Goal: Transaction & Acquisition: Purchase product/service

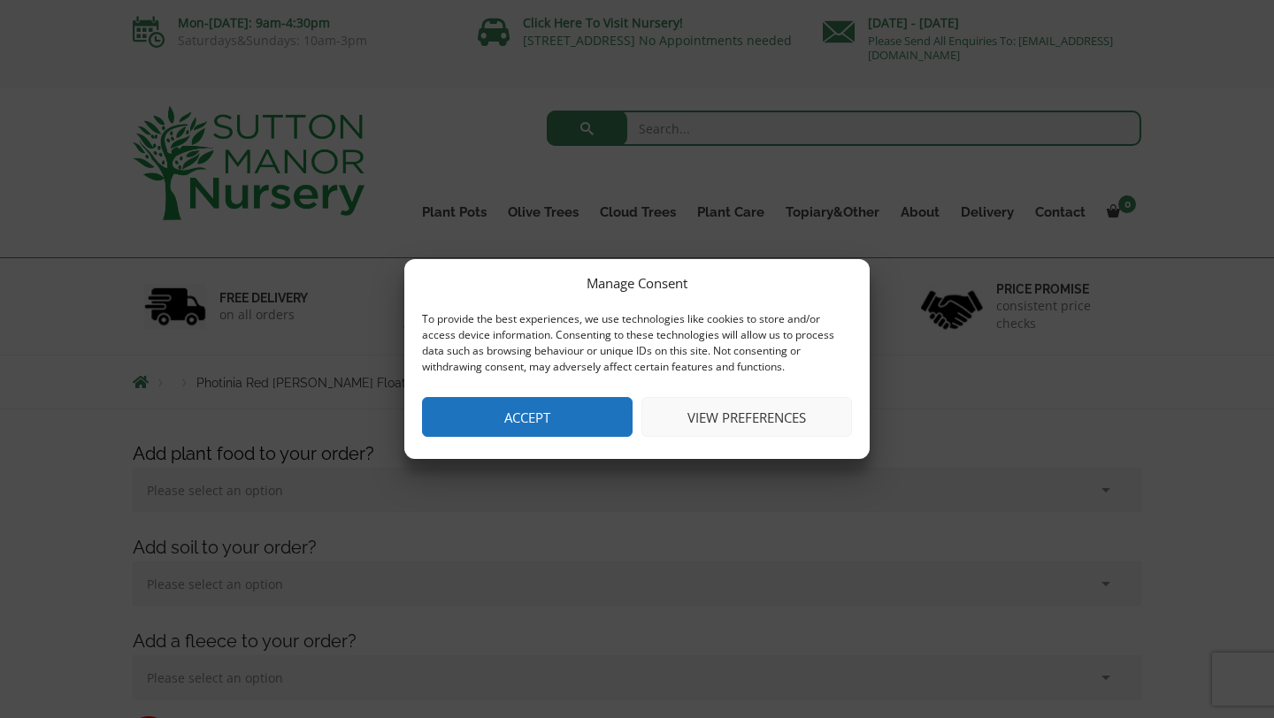
click at [605, 417] on button "Accept" at bounding box center [527, 417] width 210 height 40
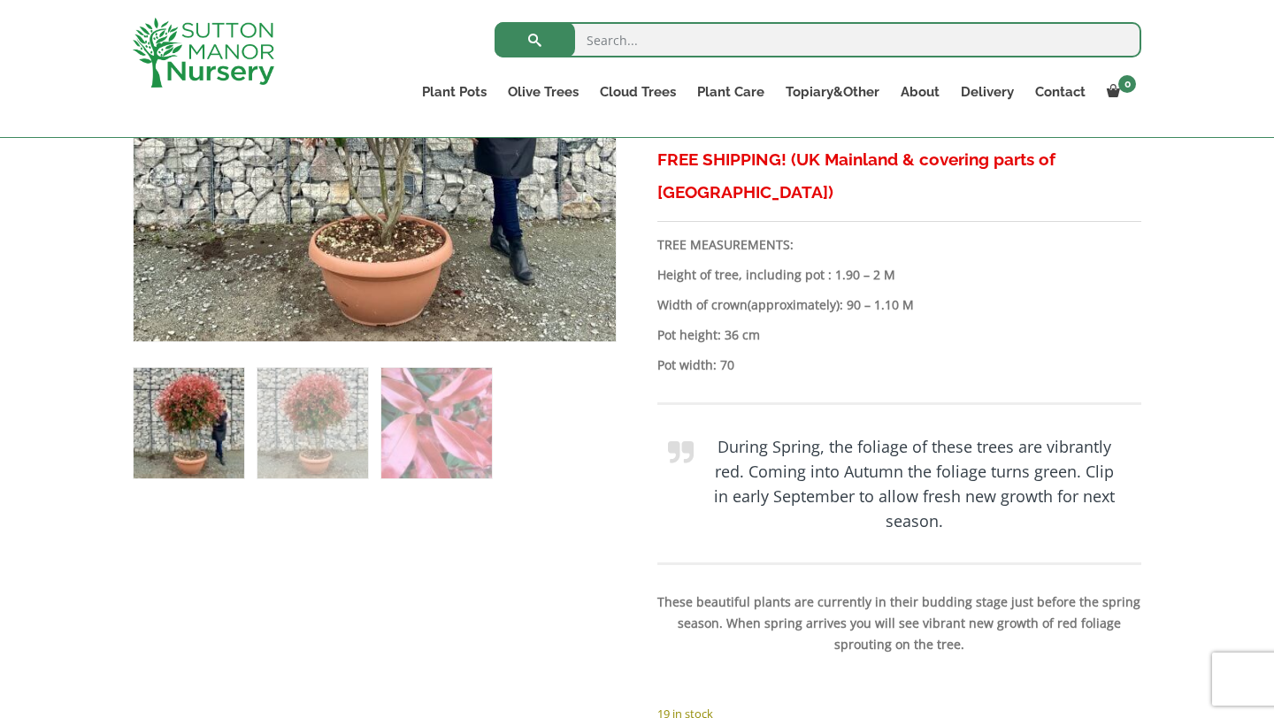
scroll to position [827, 0]
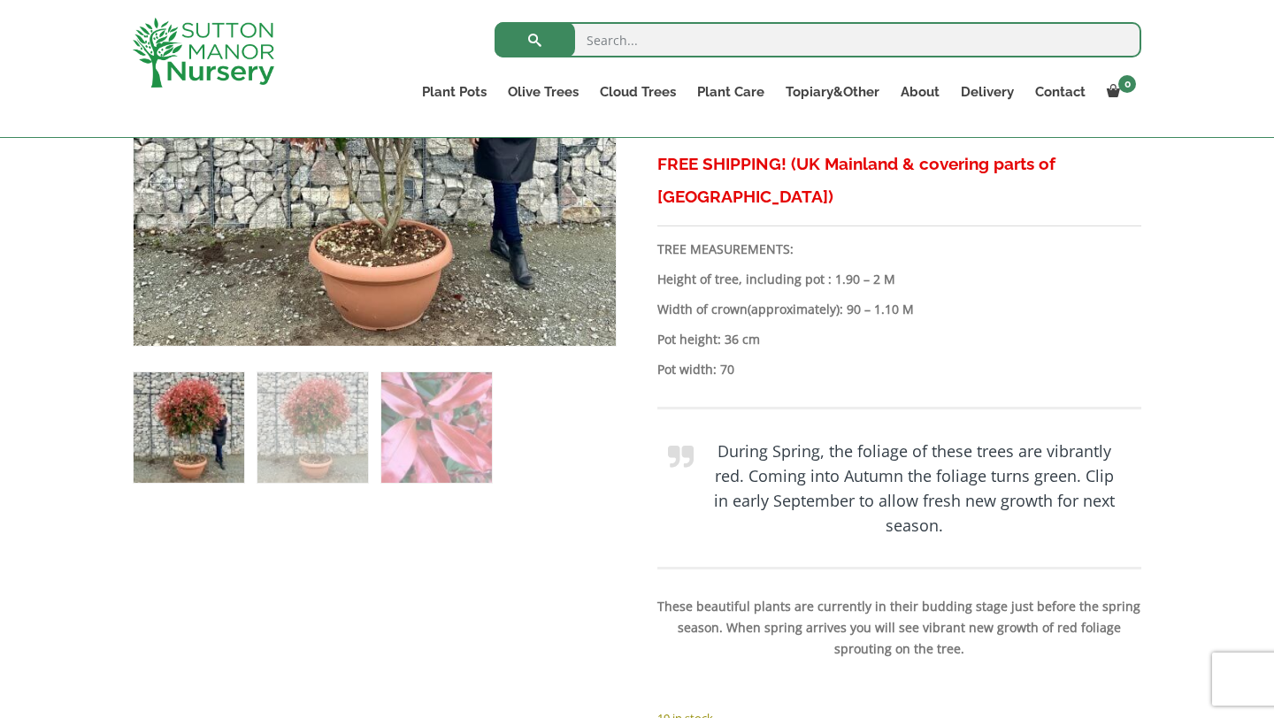
click at [161, 450] on img at bounding box center [189, 427] width 111 height 111
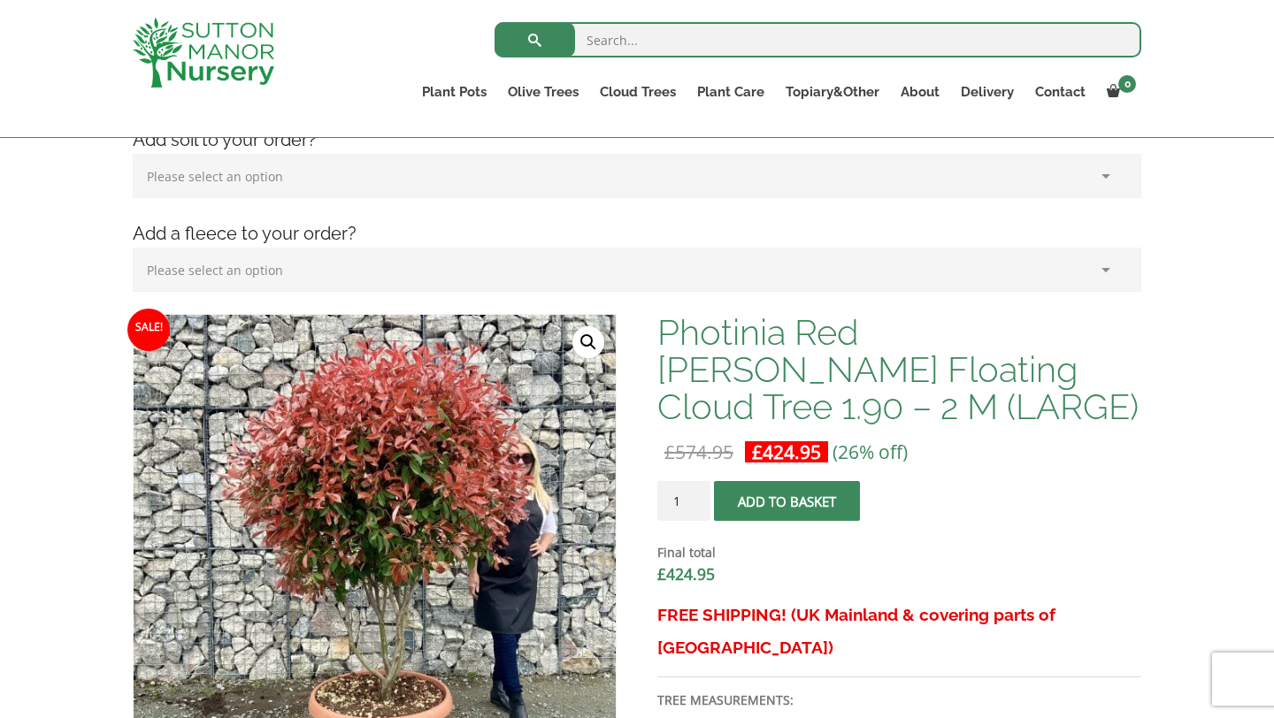
scroll to position [116, 0]
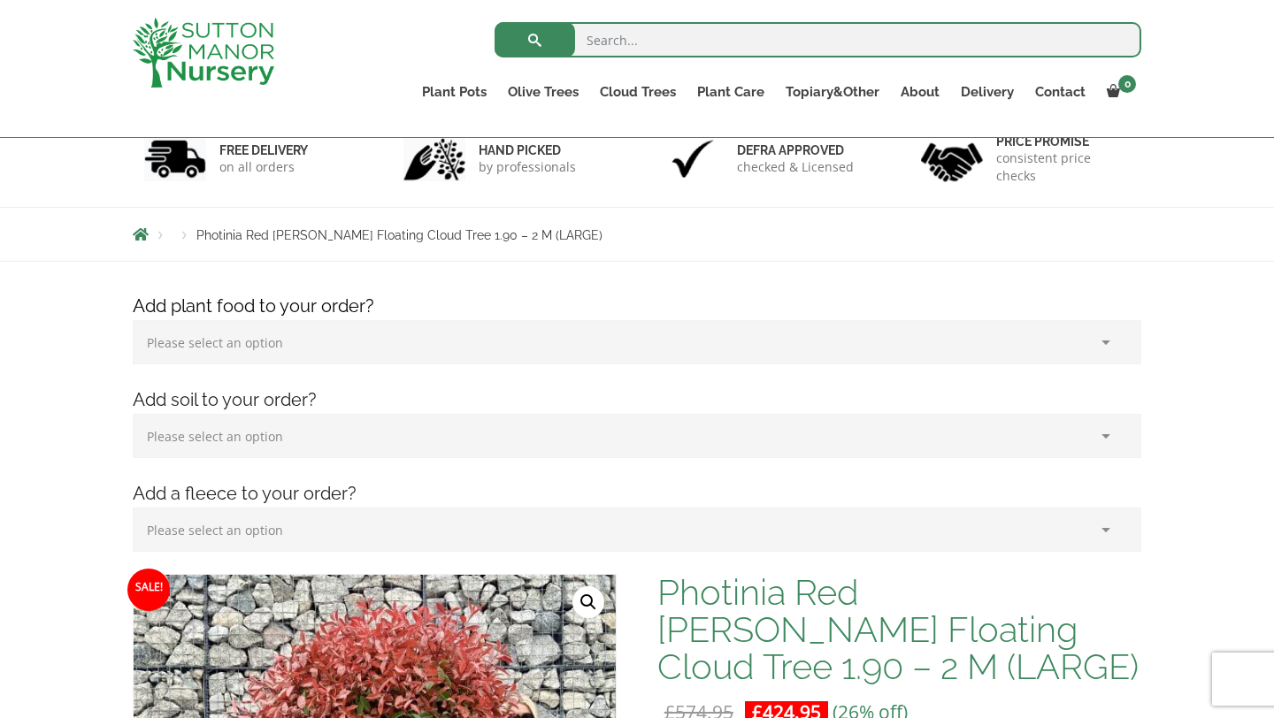
click at [640, 45] on input "search" at bounding box center [817, 39] width 646 height 35
type input "maple"
click at [494, 22] on button "submit" at bounding box center [534, 39] width 80 height 35
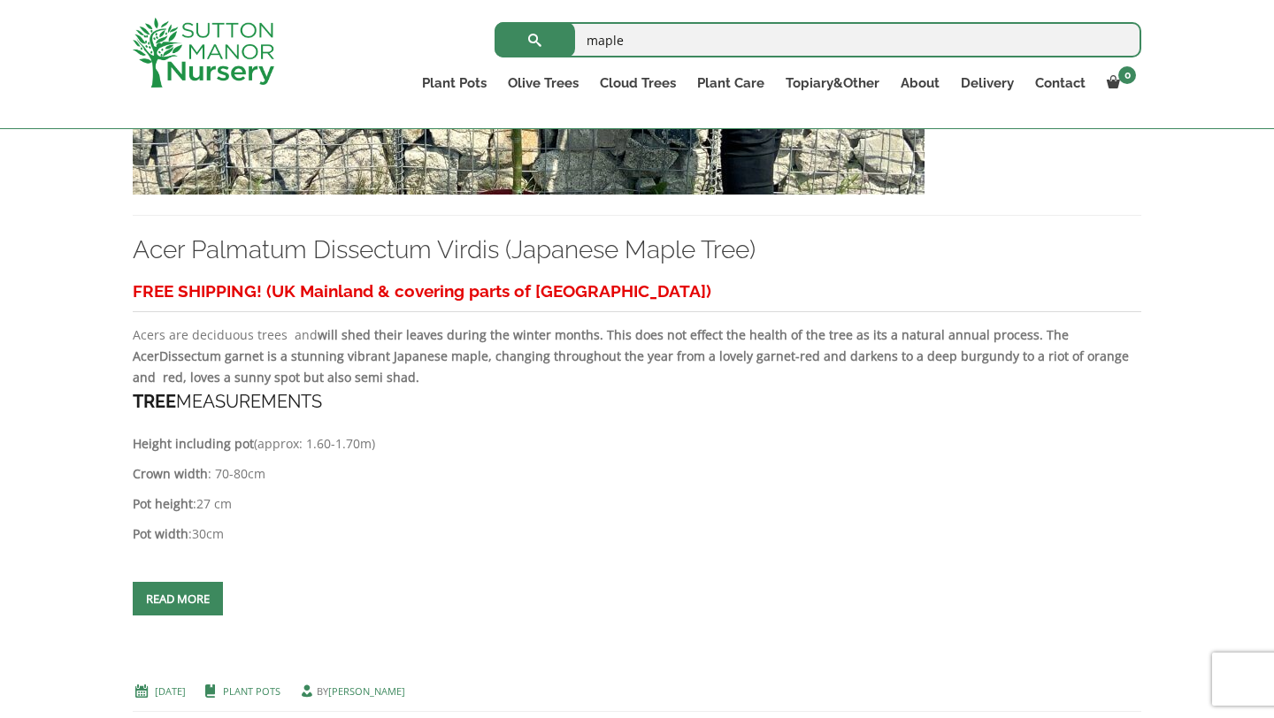
scroll to position [2861, 0]
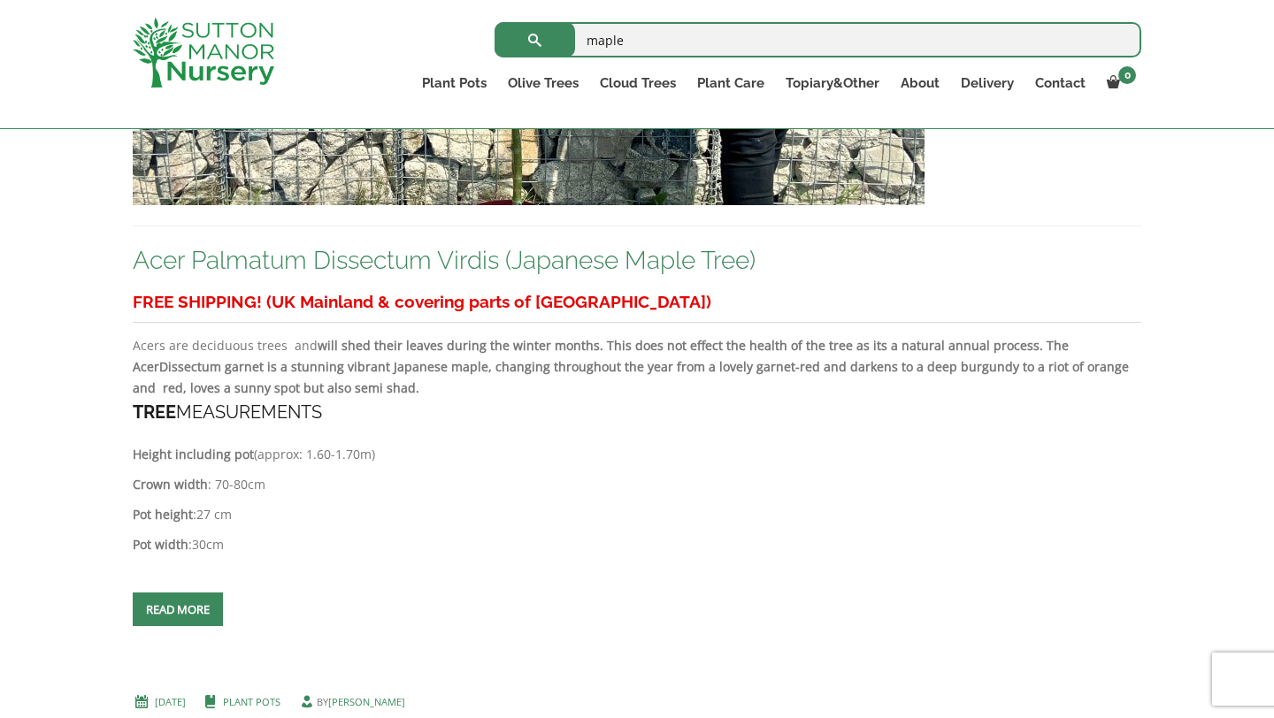
click at [315, 256] on link "Acer Palmatum Dissectum Virdis (Japanese Maple Tree)" at bounding box center [444, 260] width 623 height 29
